Goal: Transaction & Acquisition: Purchase product/service

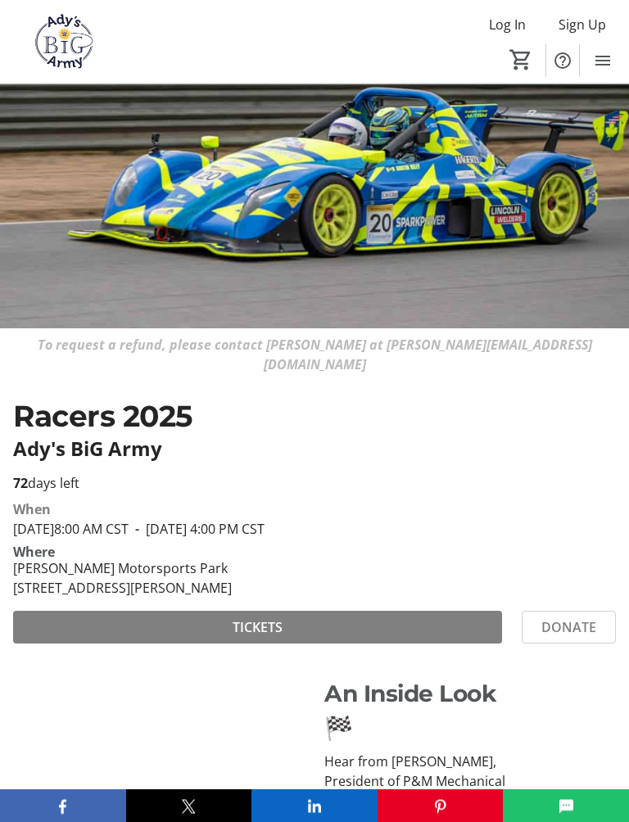
scroll to position [124, 0]
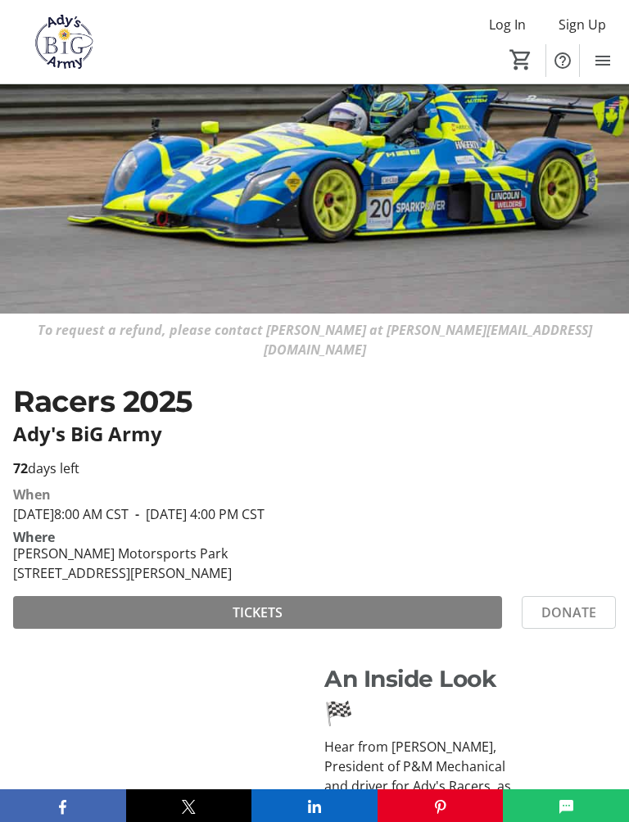
click at [142, 597] on span at bounding box center [257, 612] width 489 height 39
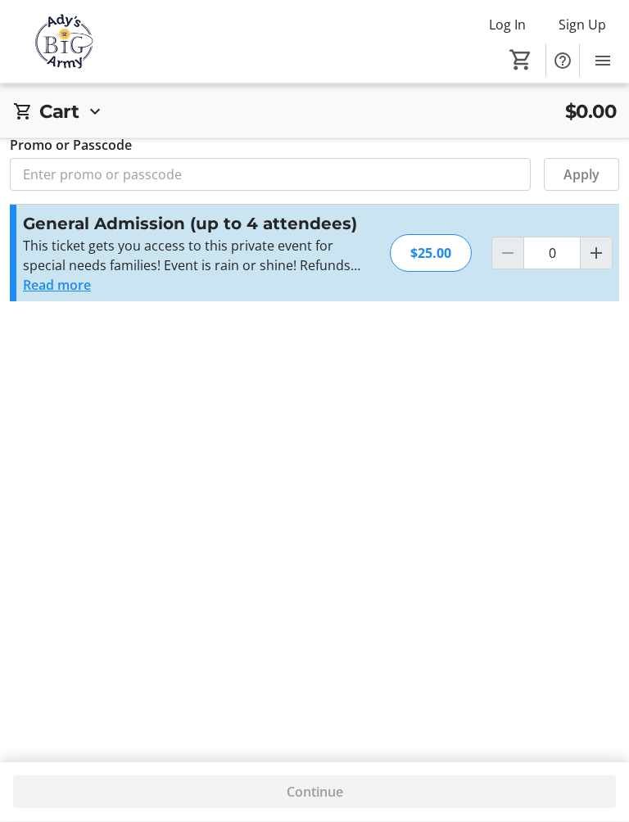
scroll to position [16, 0]
click at [596, 263] on mat-icon "Increment by one" at bounding box center [596, 253] width 20 height 20
type input "1"
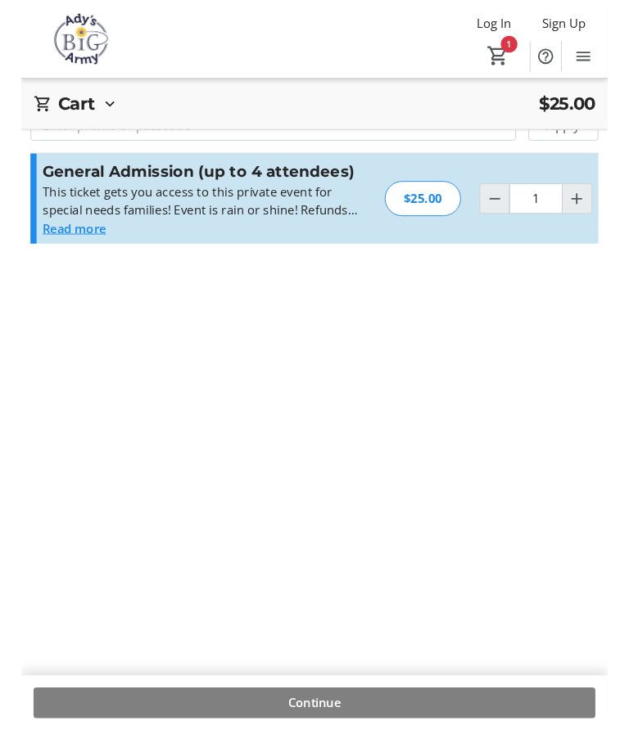
scroll to position [59, 0]
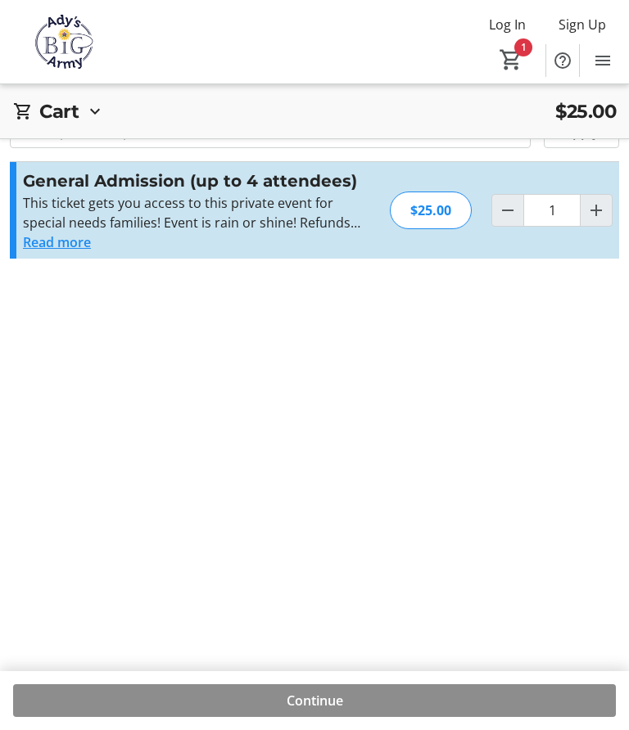
click at [329, 698] on span "Continue" at bounding box center [315, 701] width 56 height 20
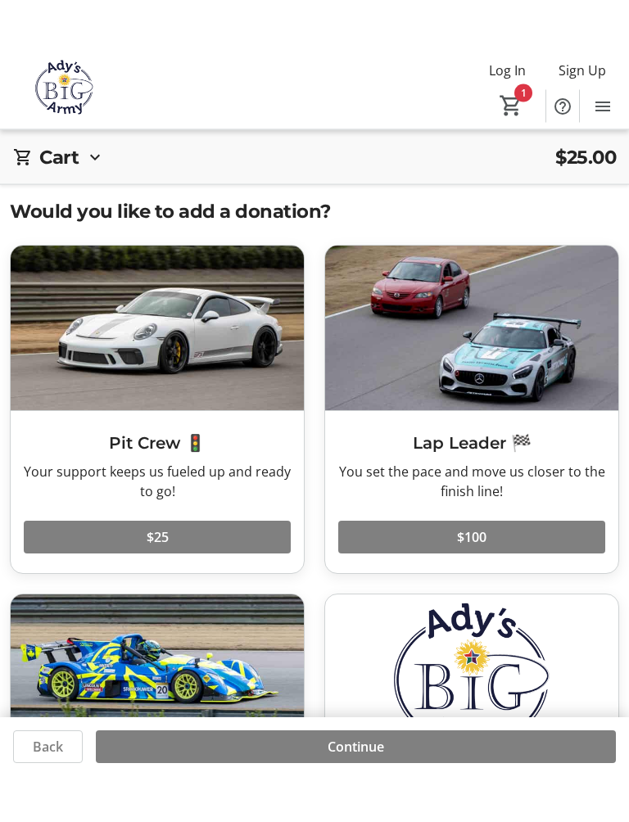
scroll to position [1, 0]
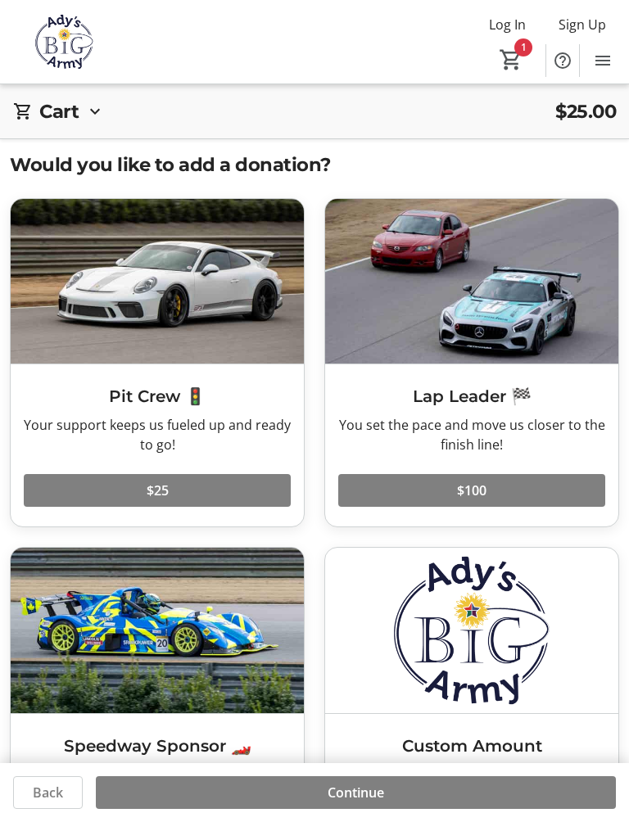
click at [491, 487] on span at bounding box center [471, 490] width 267 height 39
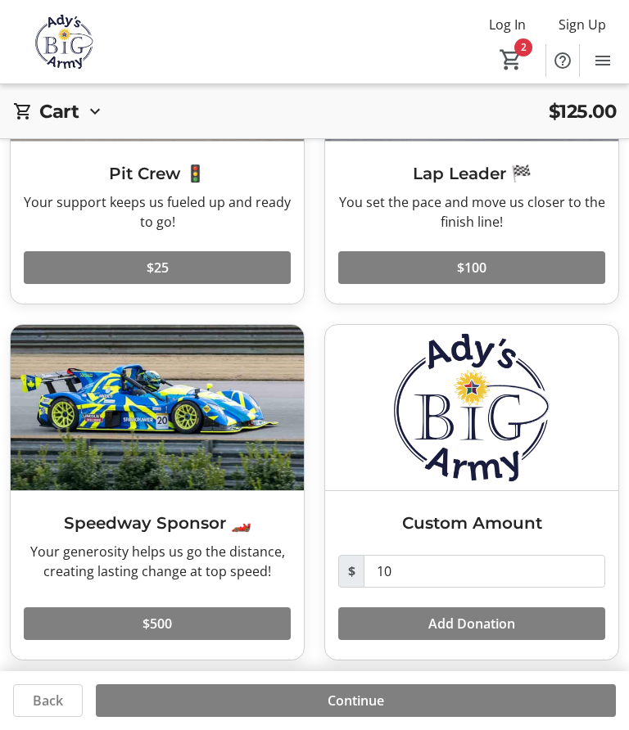
scroll to position [233, 0]
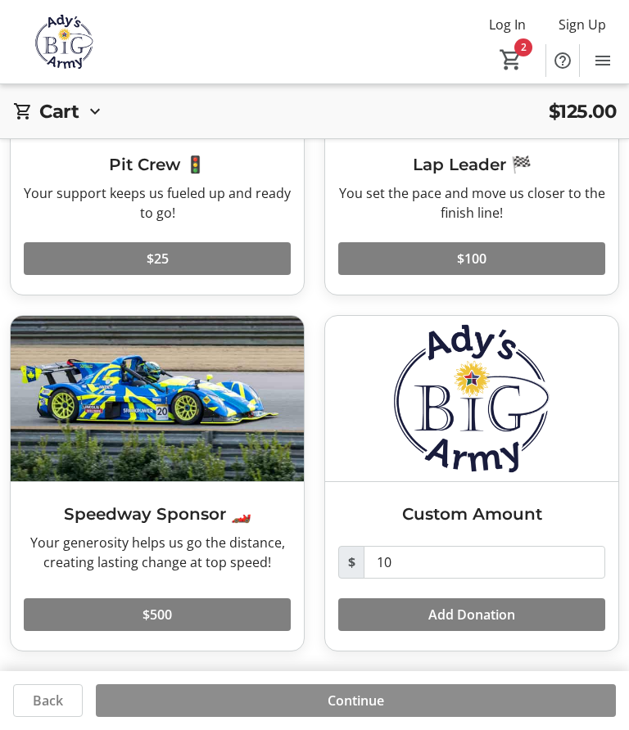
click at [358, 701] on span "Continue" at bounding box center [356, 701] width 56 height 20
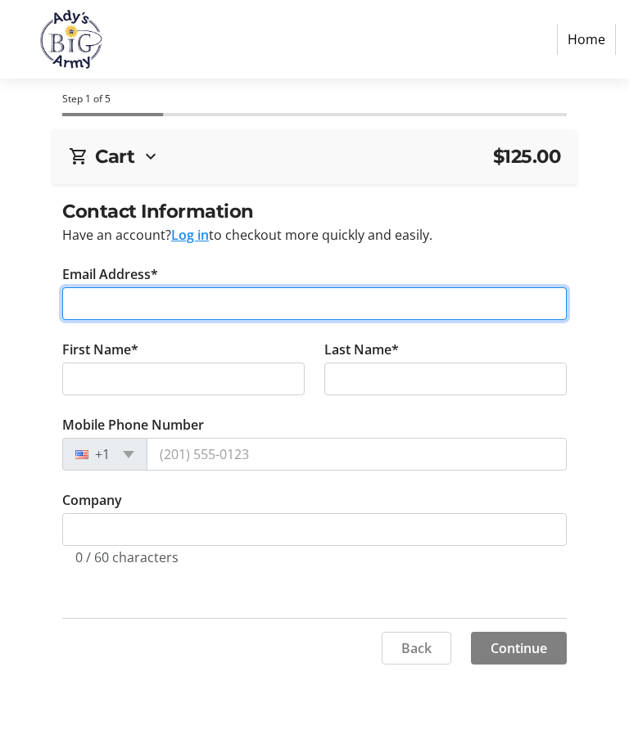
click at [164, 305] on input "Email Address*" at bounding box center [314, 303] width 504 height 33
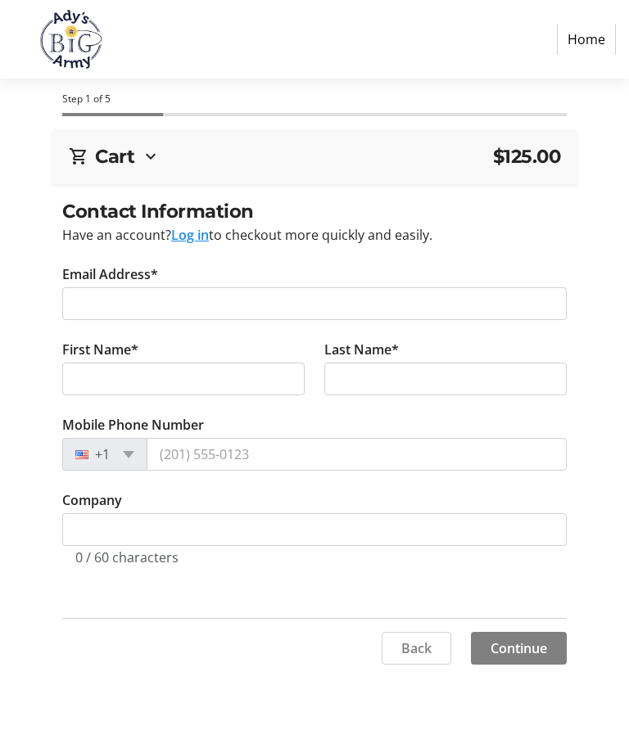
type input "[EMAIL_ADDRESS][DOMAIN_NAME]"
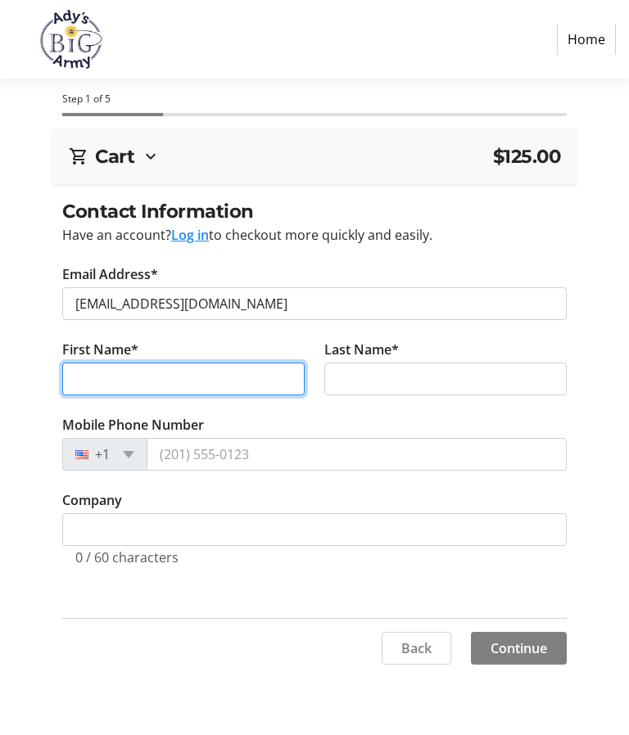
type input "[PERSON_NAME]"
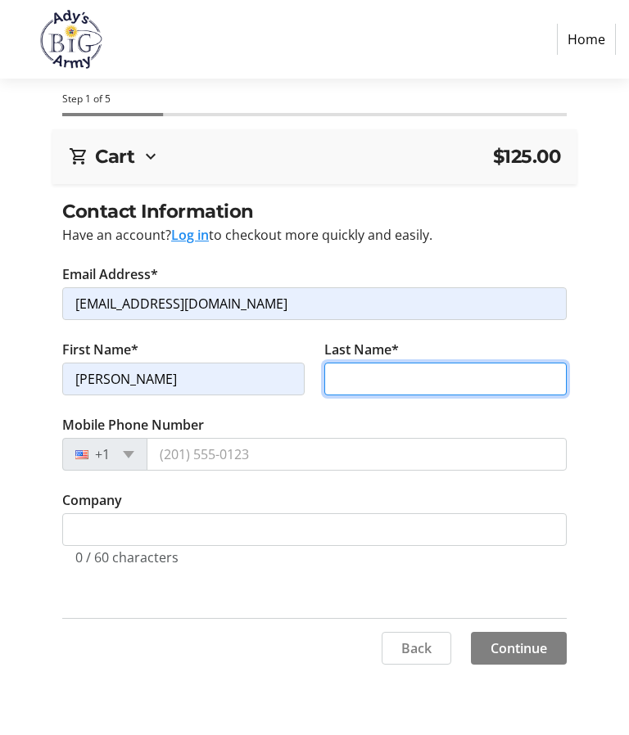
type input "E [PERSON_NAME]"
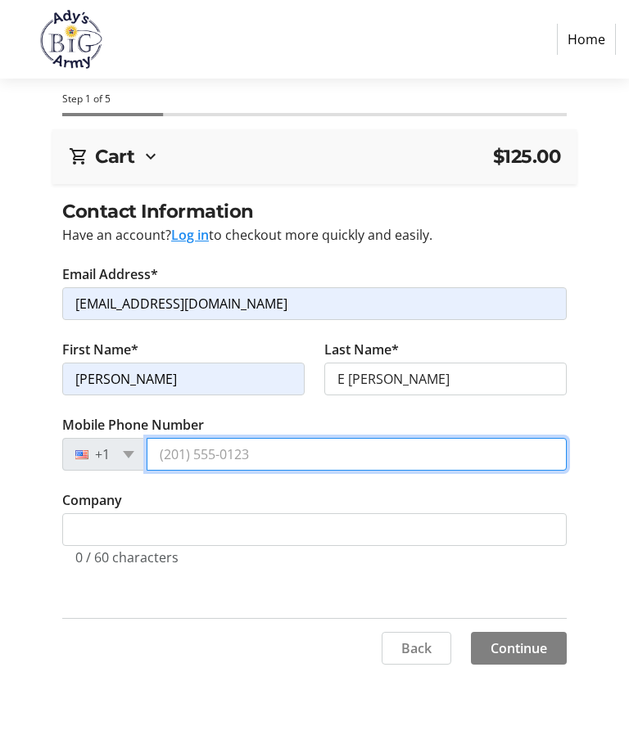
type input "[PHONE_NUMBER]"
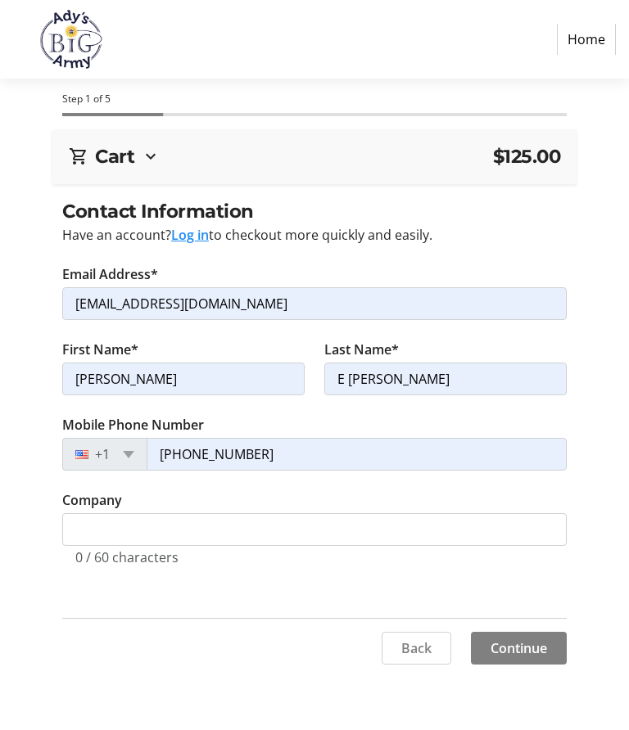
click at [529, 650] on span "Continue" at bounding box center [518, 649] width 56 height 20
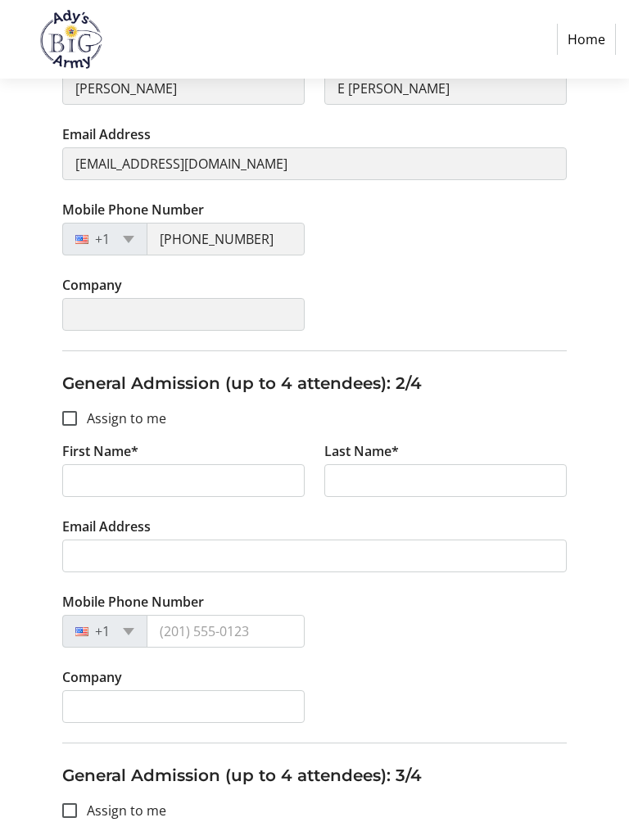
scroll to position [310, 0]
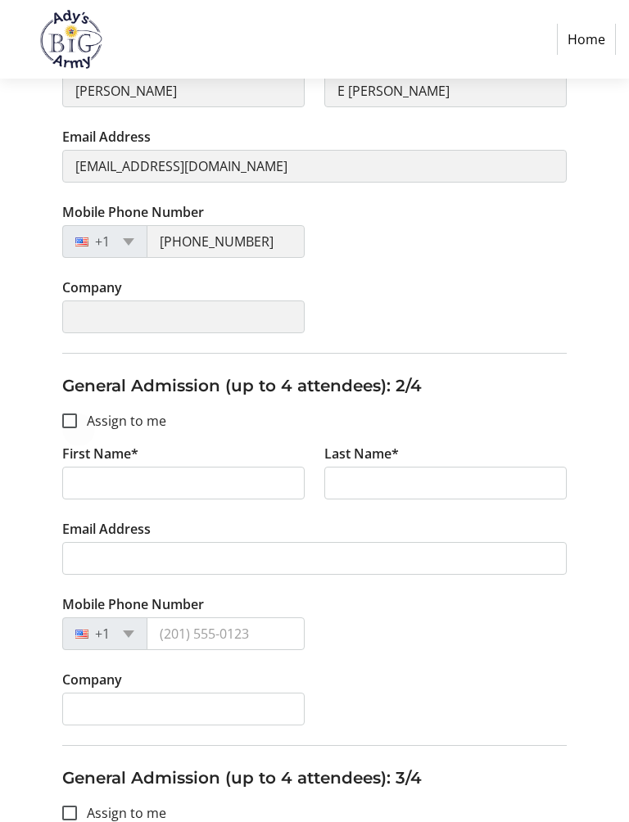
click at [69, 426] on input "Assign to me" at bounding box center [69, 421] width 15 height 15
checkbox input "true"
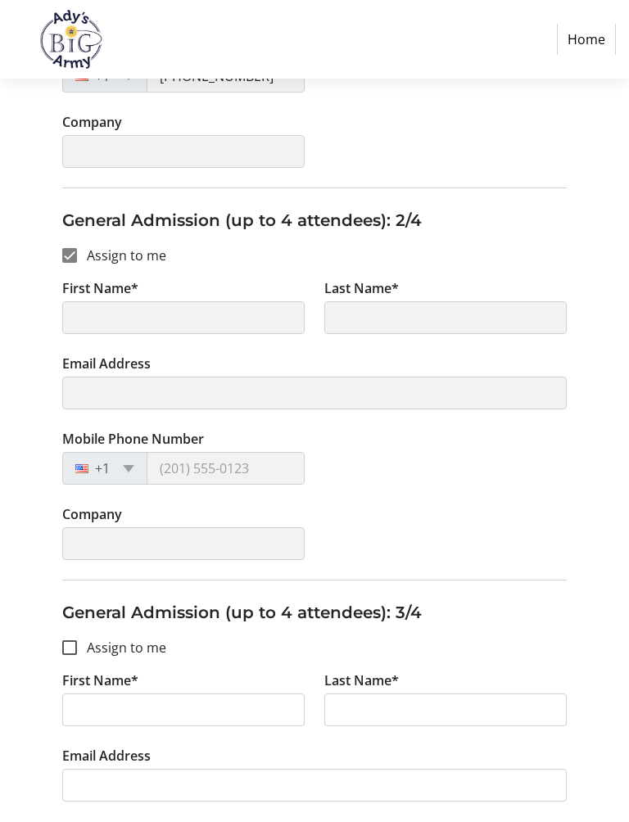
type input "[PERSON_NAME]"
type input "E [PERSON_NAME]"
type input "[EMAIL_ADDRESS][DOMAIN_NAME]"
type input "[PHONE_NUMBER]"
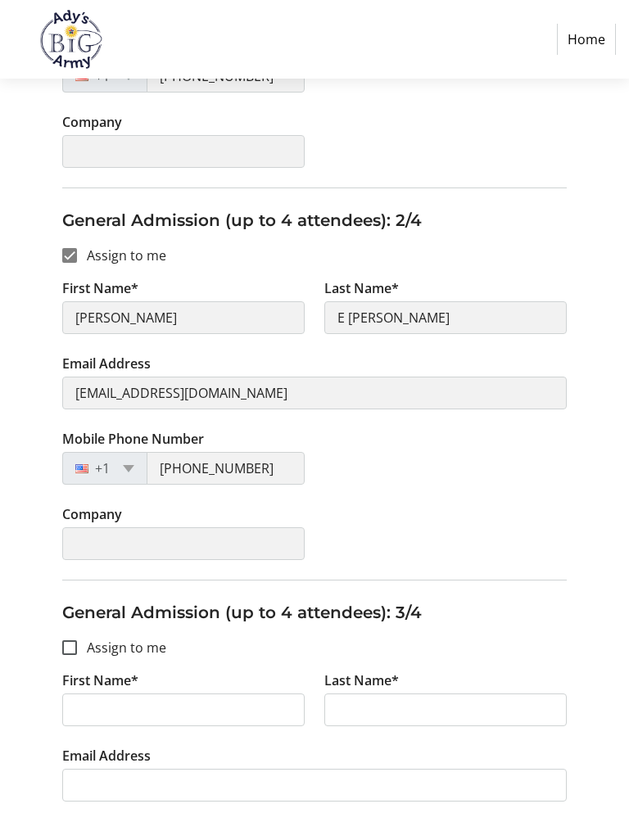
scroll to position [491, 0]
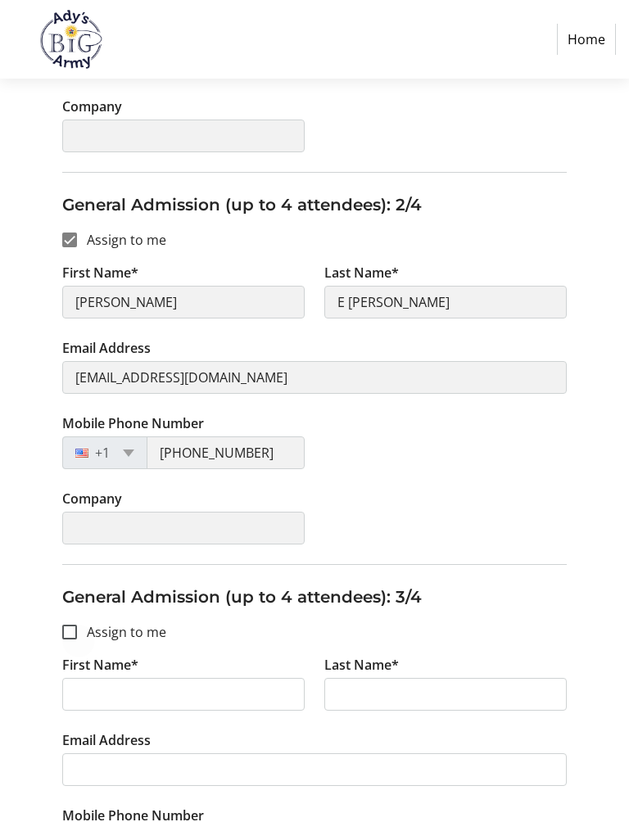
click at [78, 636] on div at bounding box center [69, 631] width 39 height 39
checkbox input "true"
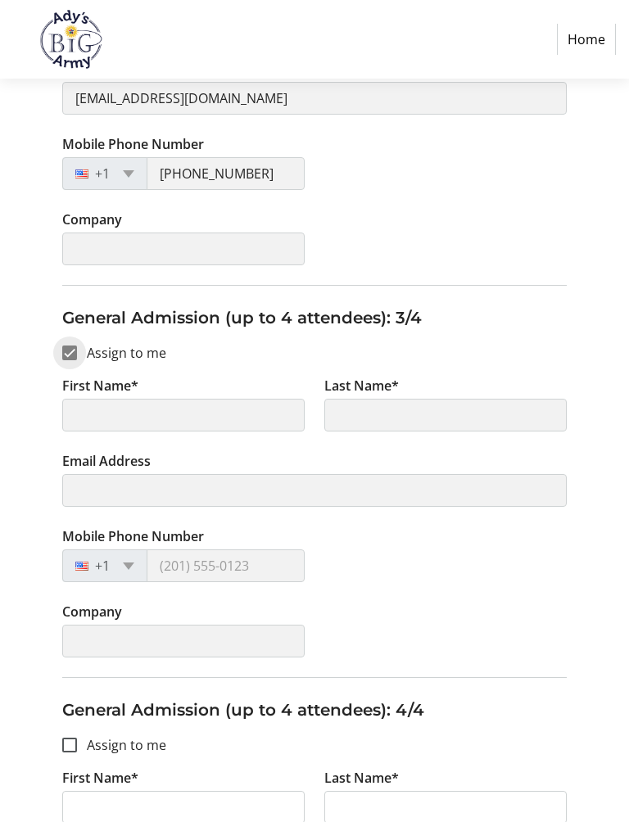
type input "[PERSON_NAME]"
type input "E [PERSON_NAME]"
type input "[EMAIL_ADDRESS][DOMAIN_NAME]"
type input "[PHONE_NUMBER]"
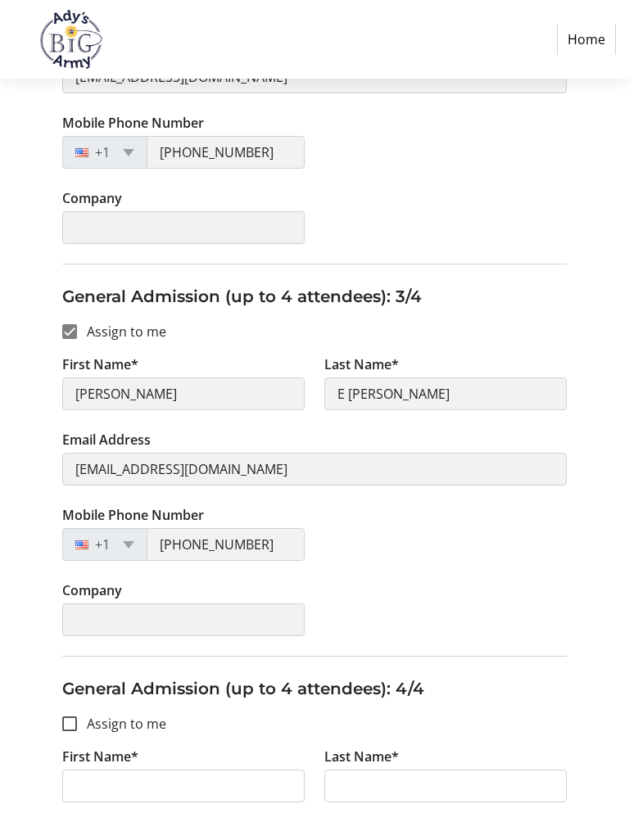
click at [75, 728] on input "Assign to me" at bounding box center [69, 723] width 15 height 15
checkbox input "true"
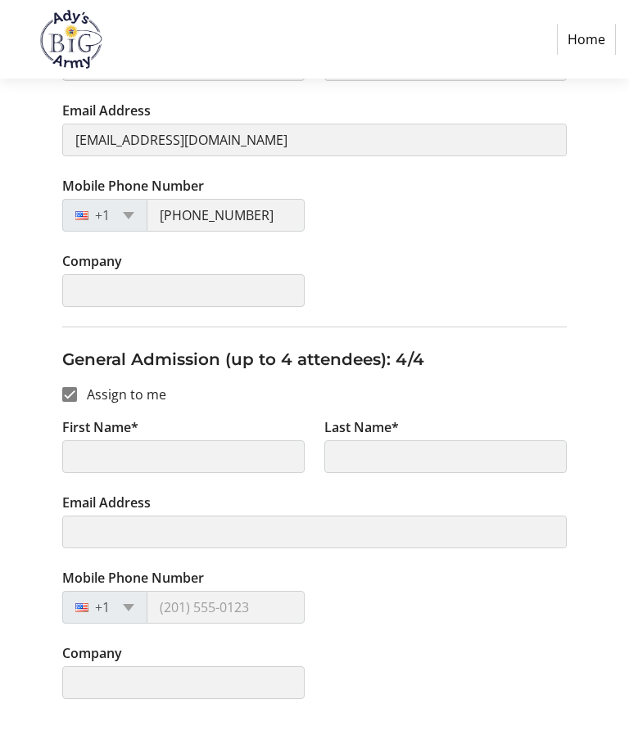
type input "[PERSON_NAME]"
type input "E [PERSON_NAME]"
type input "[EMAIL_ADDRESS][DOMAIN_NAME]"
type input "[PHONE_NUMBER]"
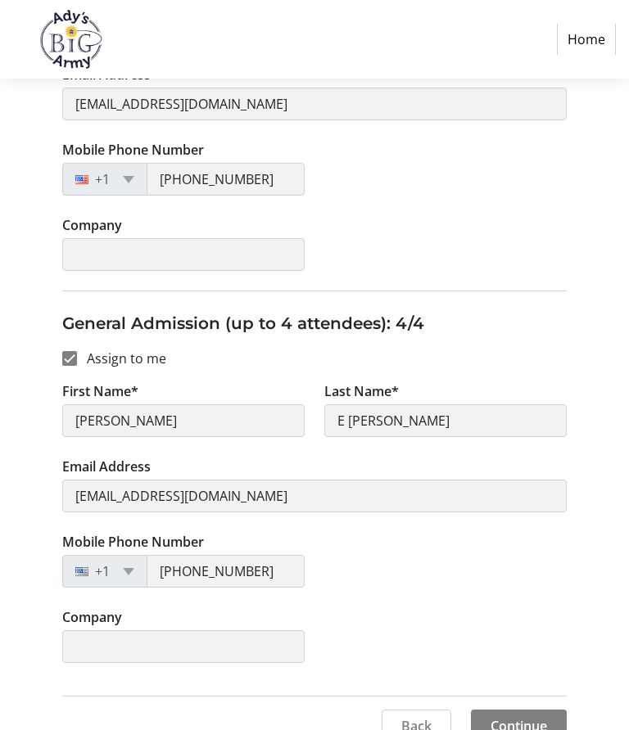
scroll to position [1182, 0]
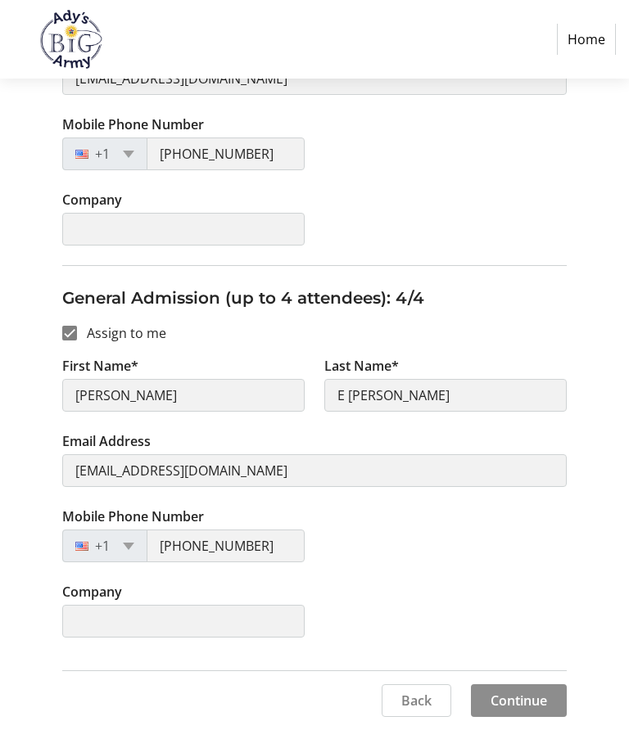
click at [541, 707] on span "Continue" at bounding box center [518, 701] width 56 height 20
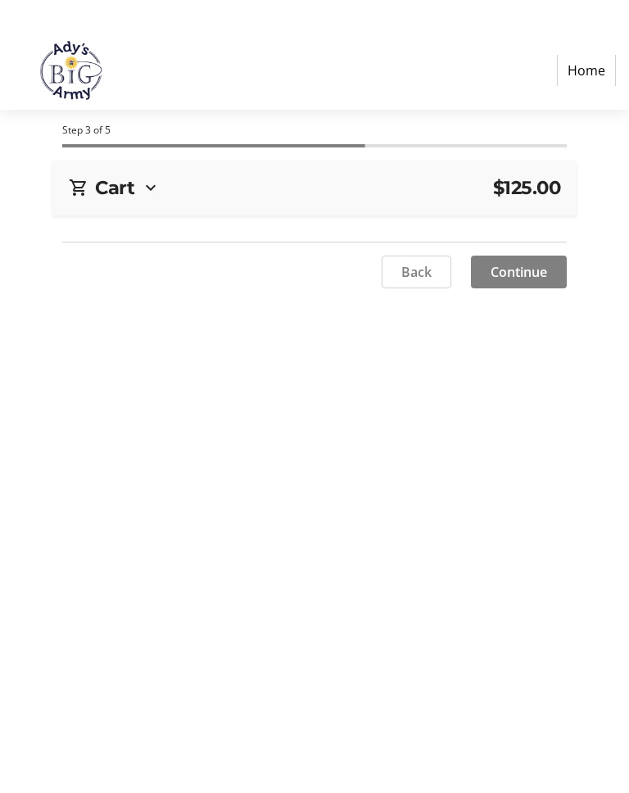
scroll to position [0, 0]
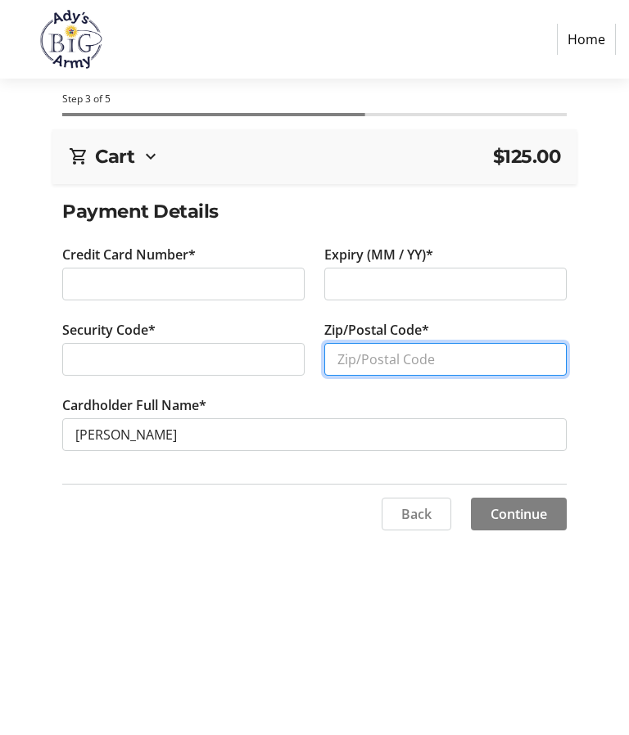
click at [463, 358] on input "Zip/Postal Code*" at bounding box center [445, 359] width 242 height 33
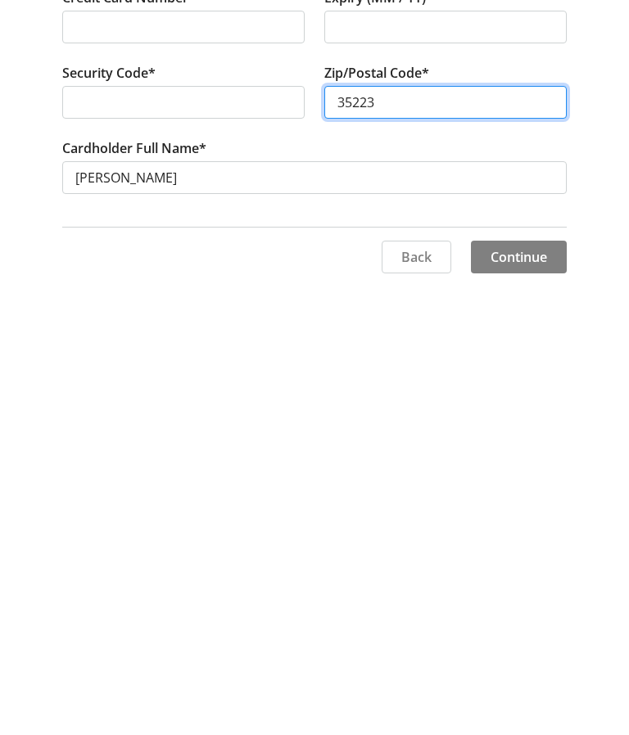
type input "35223"
click at [537, 504] on span "Continue" at bounding box center [518, 514] width 56 height 20
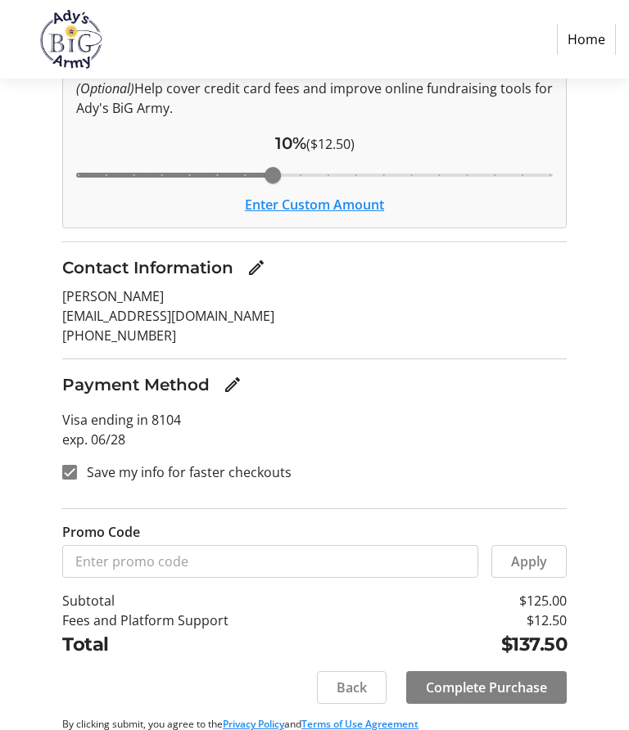
scroll to position [188, 0]
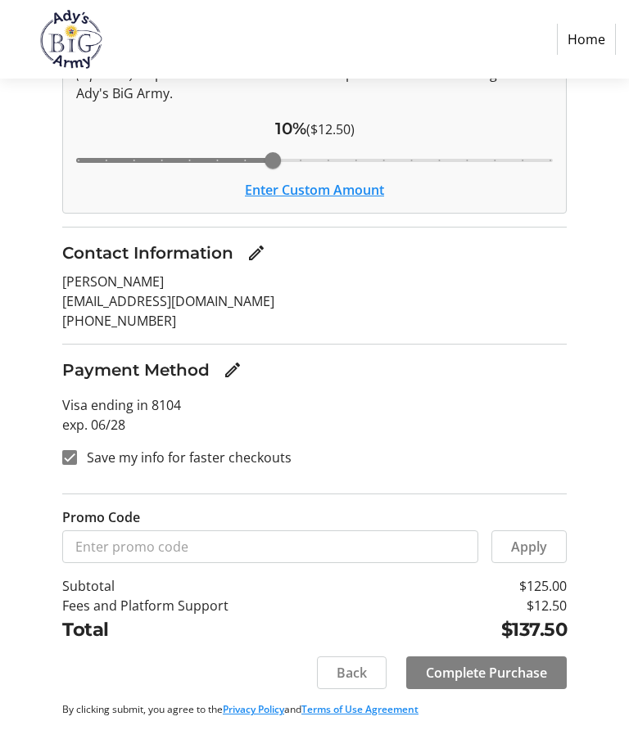
click at [476, 672] on span "Complete Purchase" at bounding box center [486, 673] width 121 height 20
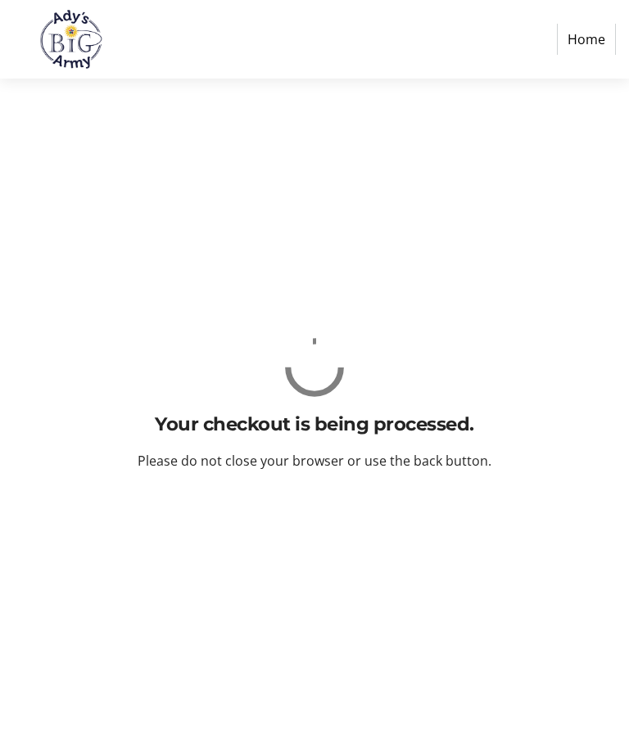
scroll to position [0, 0]
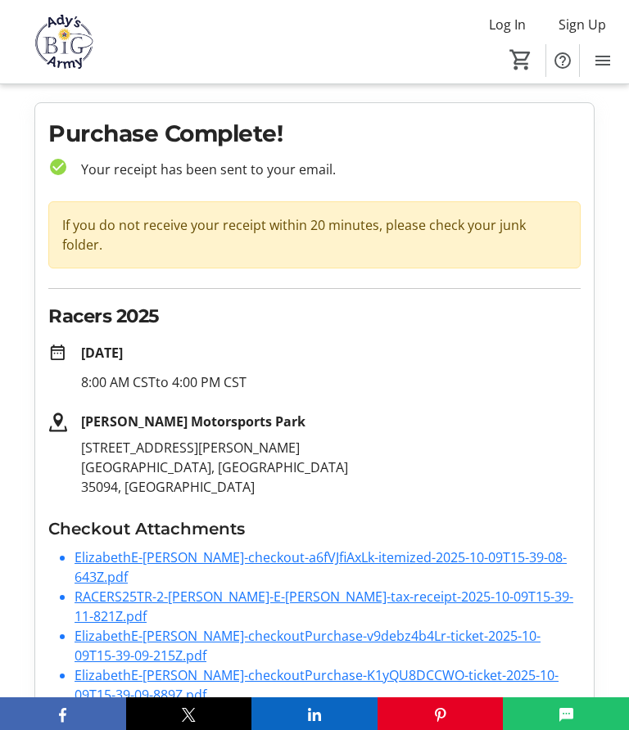
click at [604, 66] on mat-icon "Menu" at bounding box center [603, 61] width 20 height 20
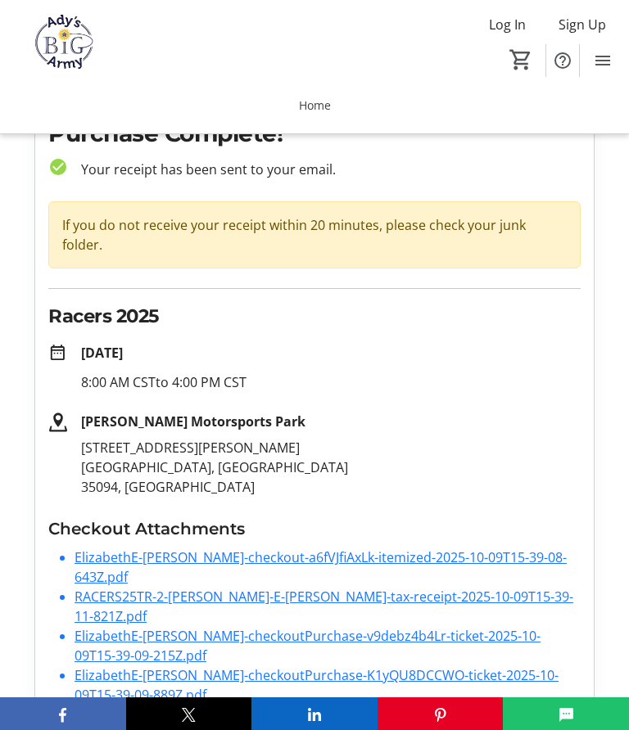
click at [611, 66] on mat-icon "Menu" at bounding box center [603, 61] width 20 height 20
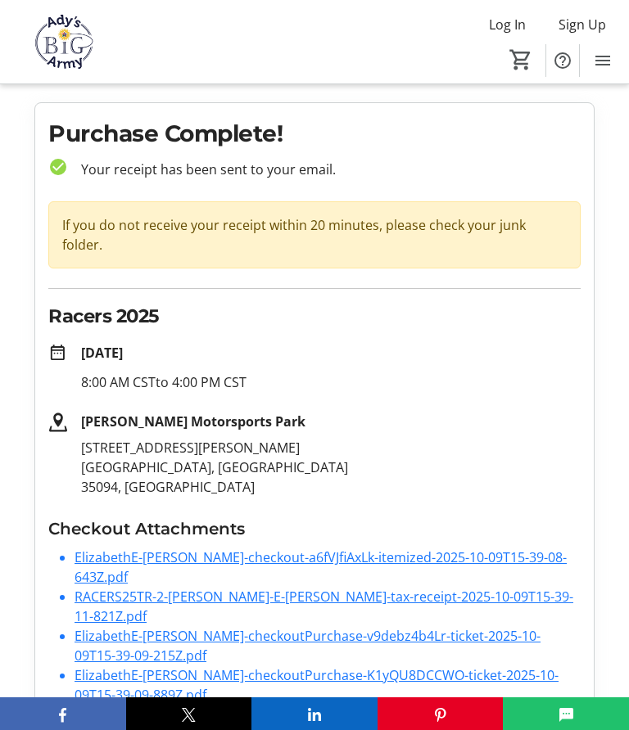
click at [605, 65] on mat-icon "Menu" at bounding box center [603, 61] width 20 height 20
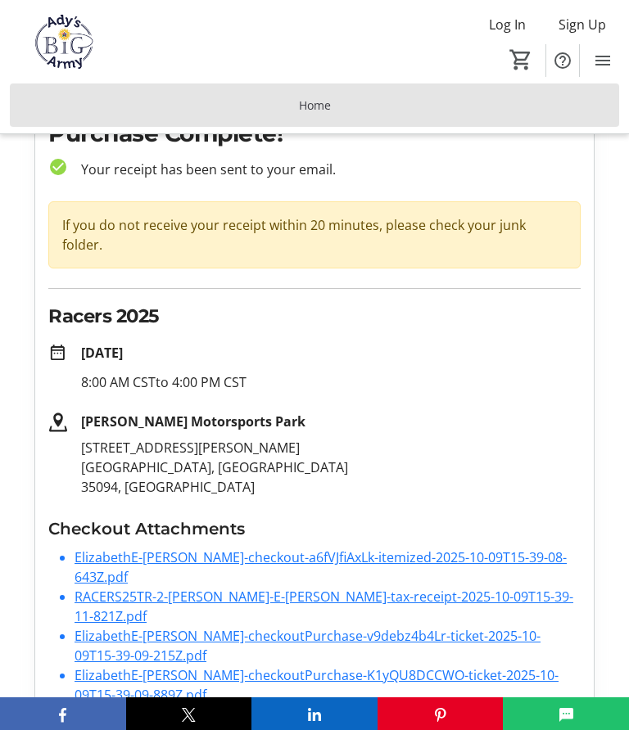
click at [322, 108] on span "Home" at bounding box center [315, 105] width 32 height 17
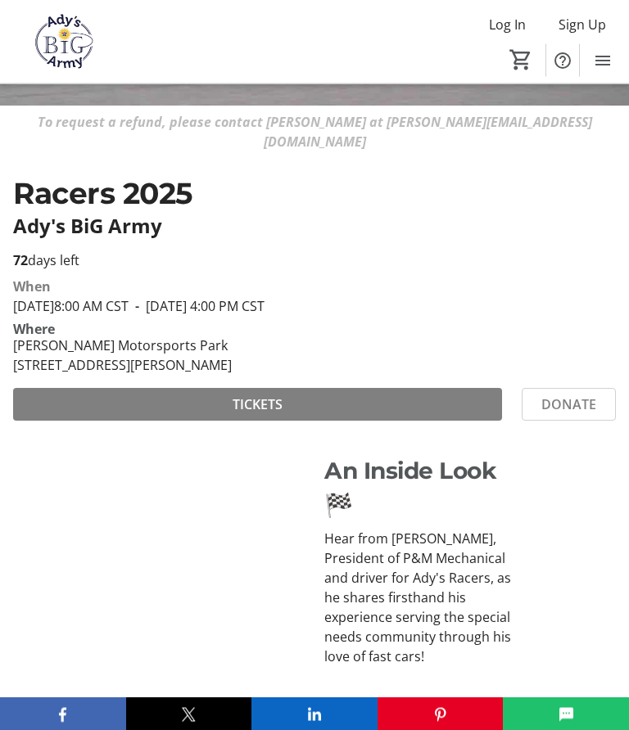
click at [609, 60] on mat-icon "Menu" at bounding box center [603, 61] width 20 height 20
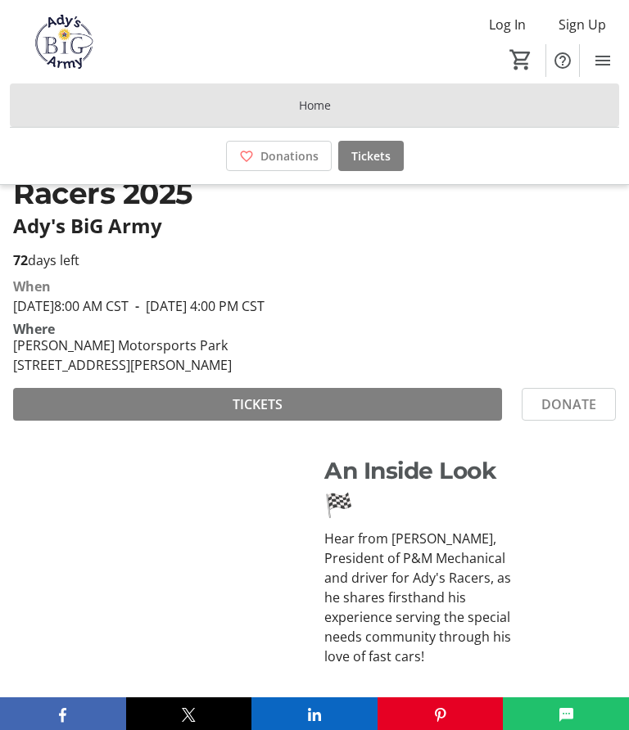
click at [318, 105] on span "Home" at bounding box center [315, 105] width 32 height 17
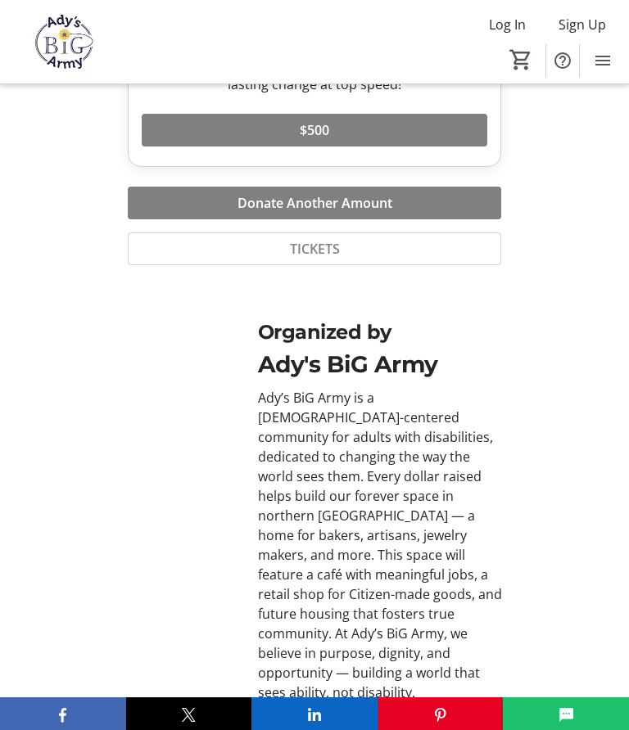
scroll to position [2117, 0]
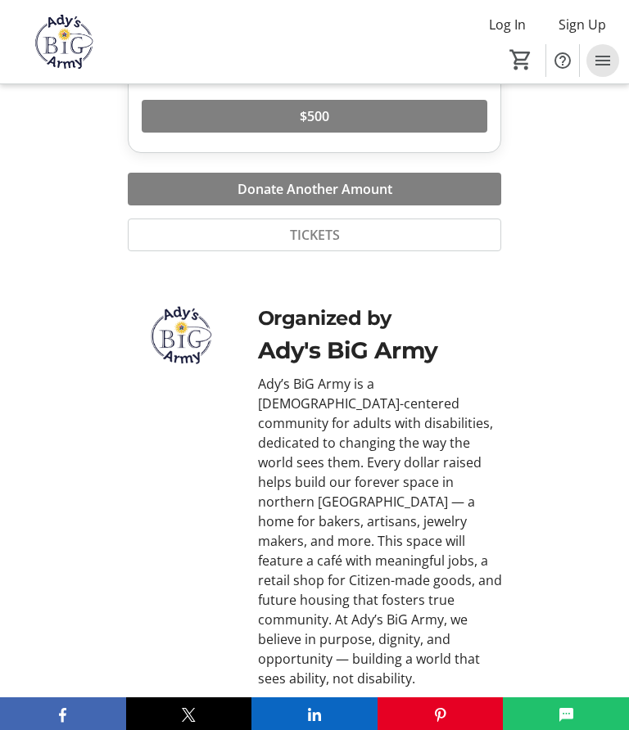
click at [608, 63] on mat-icon "Menu" at bounding box center [603, 61] width 20 height 20
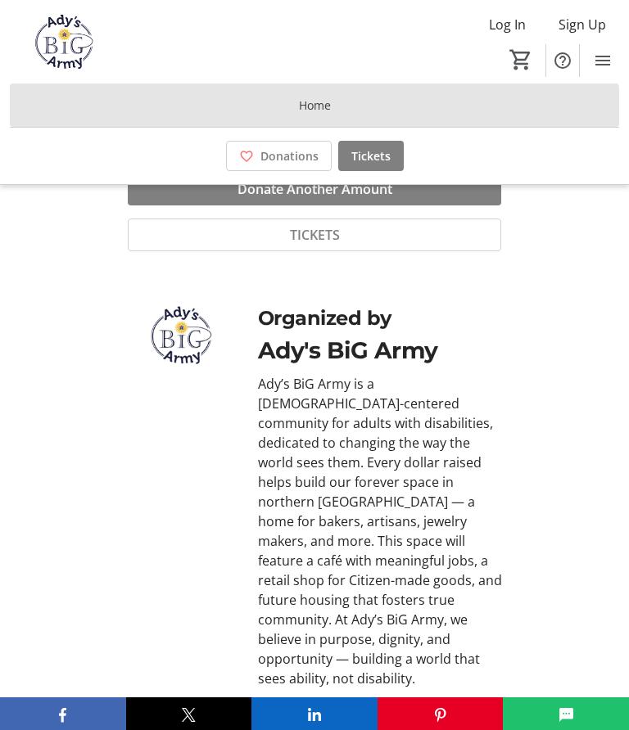
click at [314, 111] on span "Home" at bounding box center [315, 105] width 32 height 17
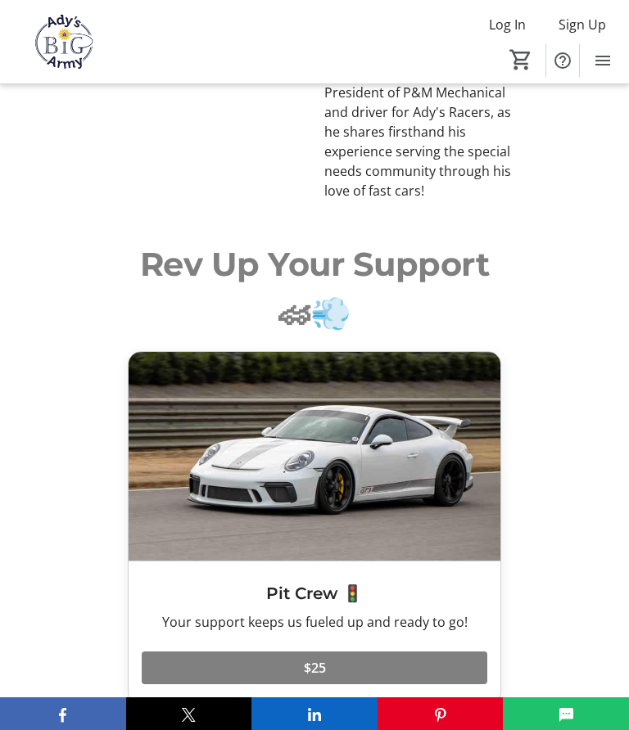
scroll to position [0, 0]
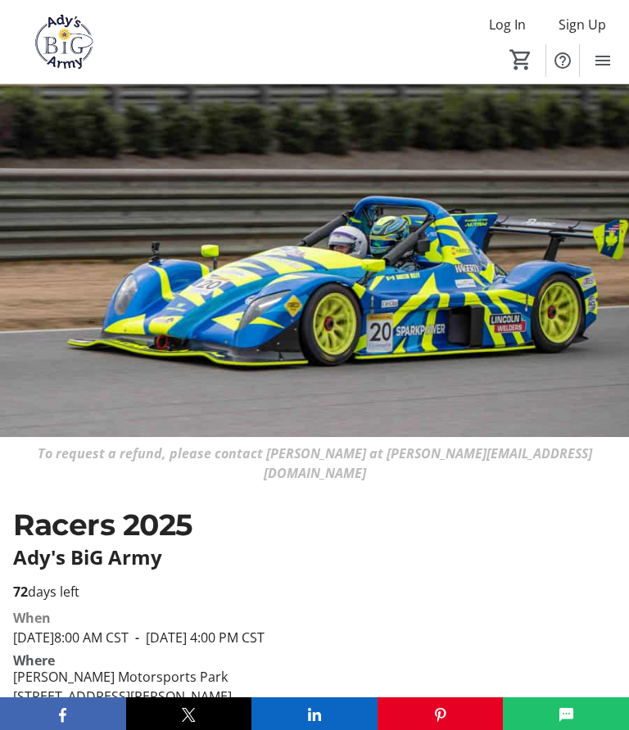
click at [62, 52] on img at bounding box center [64, 41] width 109 height 61
click at [77, 49] on img at bounding box center [64, 41] width 109 height 61
